Goal: Check status: Check status

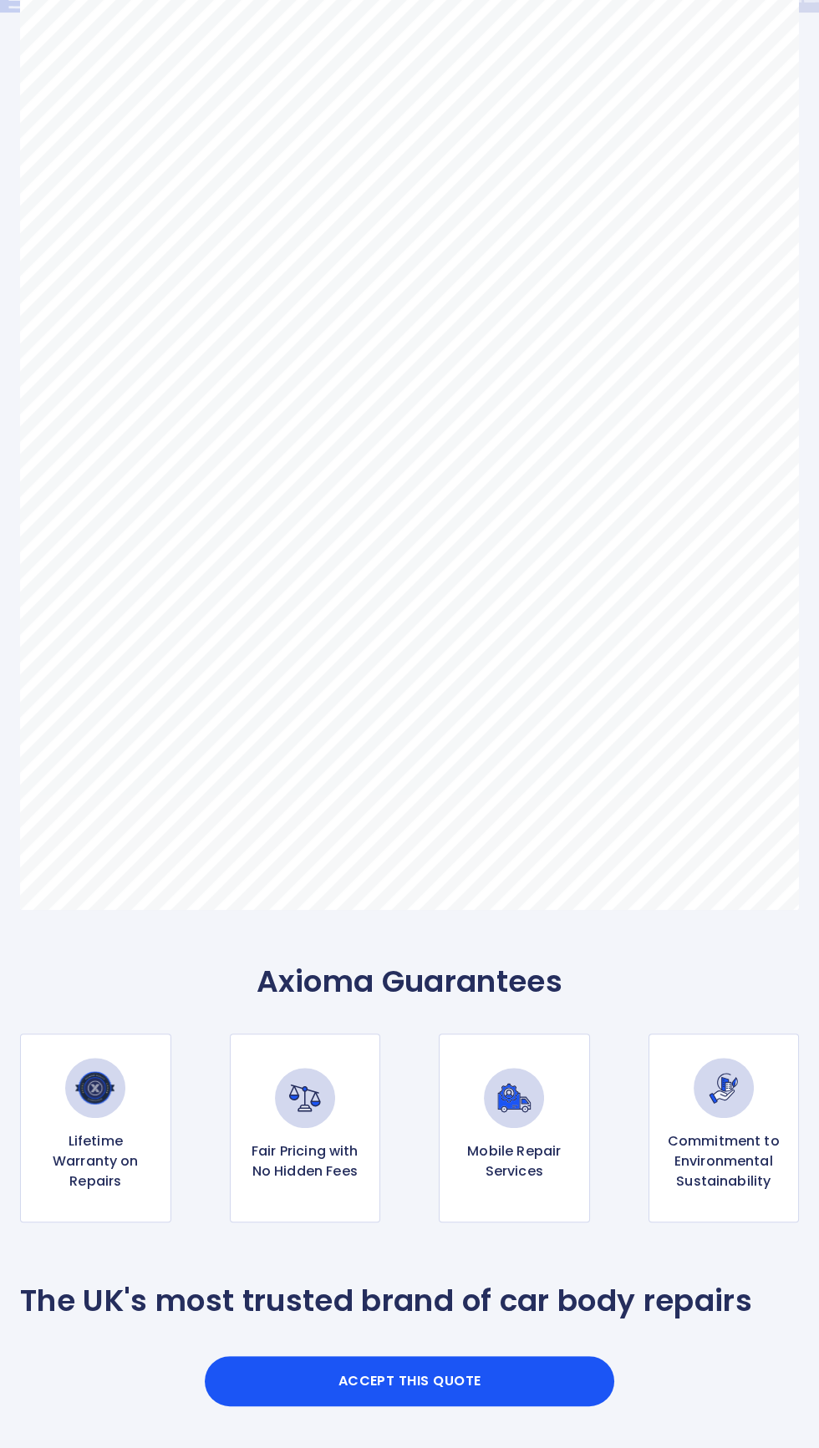
scroll to position [68, 0]
